Goal: Complete application form

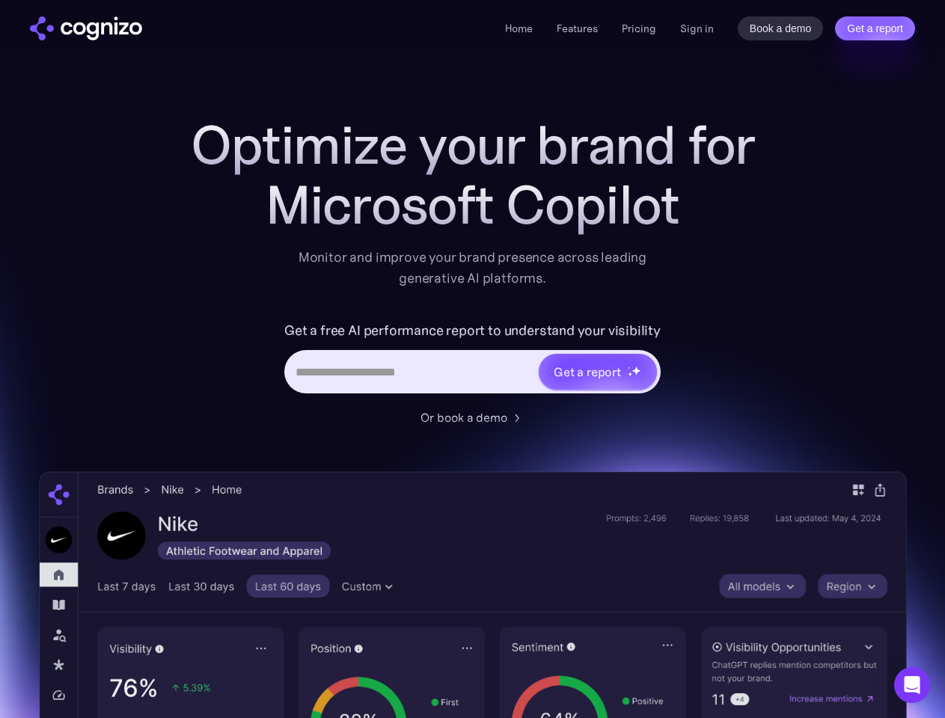
click at [874, 28] on link "Get a report" at bounding box center [875, 28] width 80 height 24
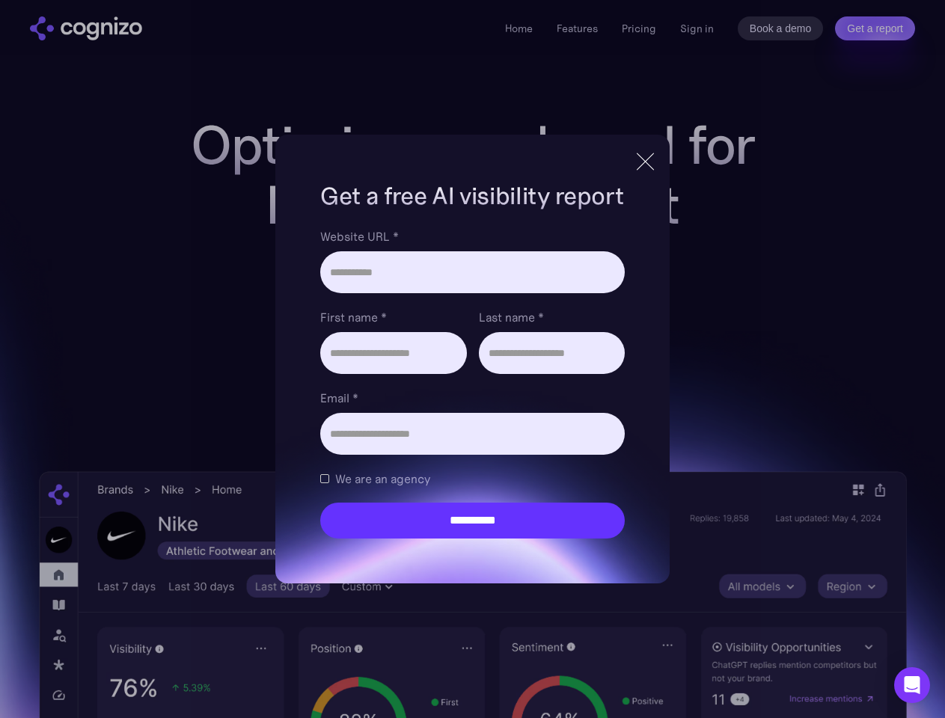
click at [597, 372] on input "Last name *" at bounding box center [552, 353] width 146 height 42
click at [912, 685] on icon "Open Intercom Messenger" at bounding box center [912, 685] width 16 height 18
